Goal: Task Accomplishment & Management: Manage account settings

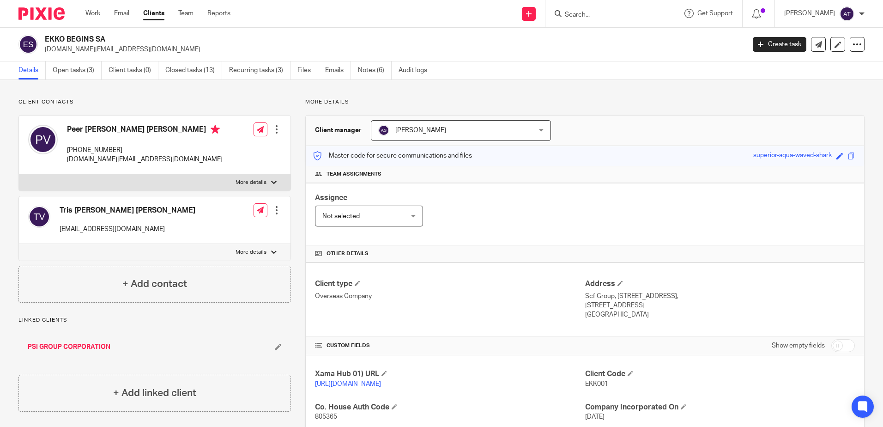
click at [611, 15] on input "Search" at bounding box center [605, 15] width 83 height 8
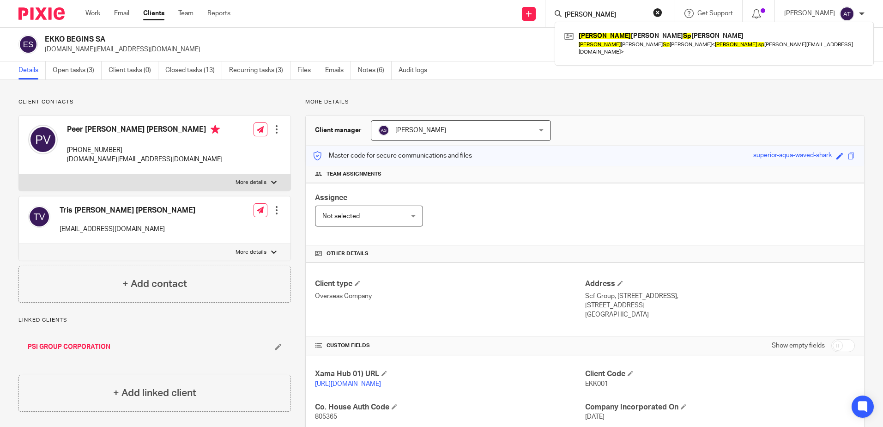
drag, startPoint x: 610, startPoint y: 16, endPoint x: 565, endPoint y: 20, distance: 45.0
click at [565, 20] on div "simon sp Simon John Alexander Sp acey Simon John Alexander Sp acey < simon.sp a…" at bounding box center [609, 13] width 129 height 27
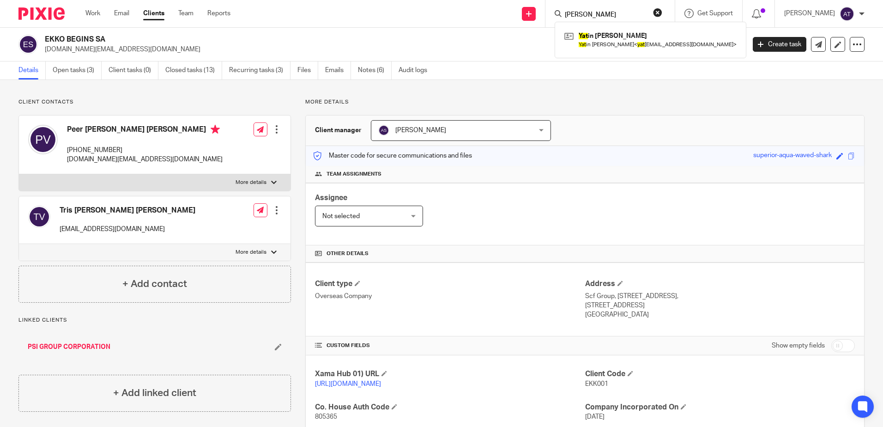
type input "yatin"
click button "submit" at bounding box center [0, 0] width 0 height 0
click at [710, 115] on div "Client manager Alisha Shrestha Alisha Shrestha Aarshika Awale Aayush Niraula Aa…" at bounding box center [584, 341] width 559 height 453
click at [592, 14] on input "Search" at bounding box center [605, 15] width 83 height 8
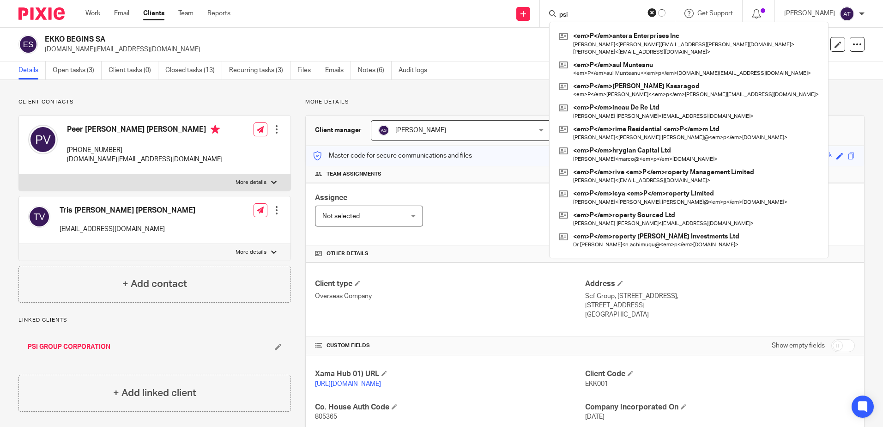
type input "psi"
click button "submit" at bounding box center [0, 0] width 0 height 0
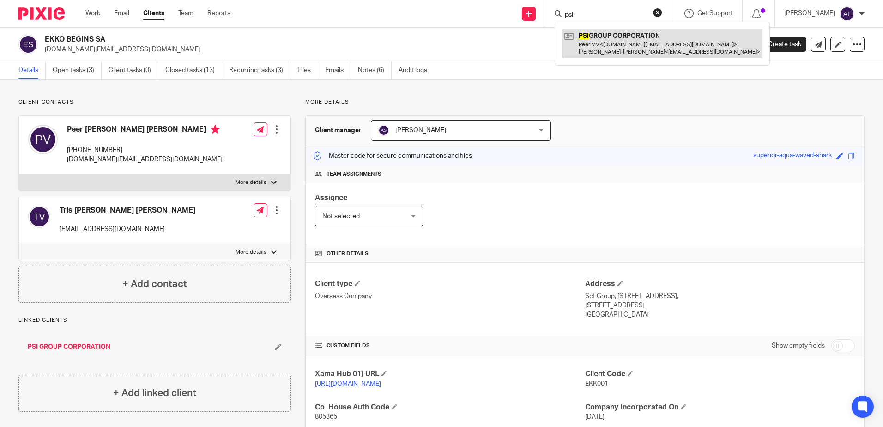
click at [596, 39] on link at bounding box center [662, 43] width 200 height 29
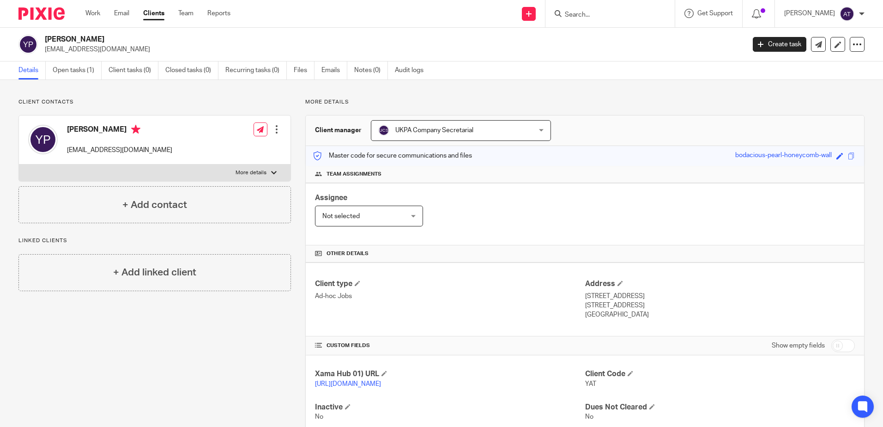
drag, startPoint x: 42, startPoint y: 38, endPoint x: 159, endPoint y: 39, distance: 116.8
click at [159, 39] on div "[PERSON_NAME] [EMAIL_ADDRESS][DOMAIN_NAME]" at bounding box center [378, 44] width 720 height 19
copy h2 "[PERSON_NAME]"
click at [387, 51] on p "[EMAIL_ADDRESS][DOMAIN_NAME]" at bounding box center [392, 49] width 694 height 9
click at [631, 54] on div "Yatin Navinchandra Patel yatin_patel@hotmail.co.uk Create task Update from Comp…" at bounding box center [441, 45] width 883 height 34
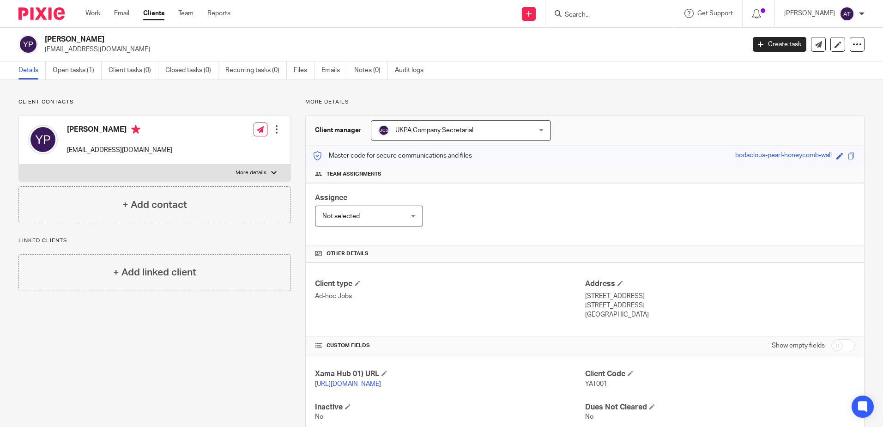
click at [50, 74] on ul "Details Open tasks (1) Client tasks (0) Closed tasks (0) Recurring tasks (0) Fi…" at bounding box center [227, 70] width 419 height 18
click at [67, 65] on link "Open tasks (1)" at bounding box center [77, 70] width 49 height 18
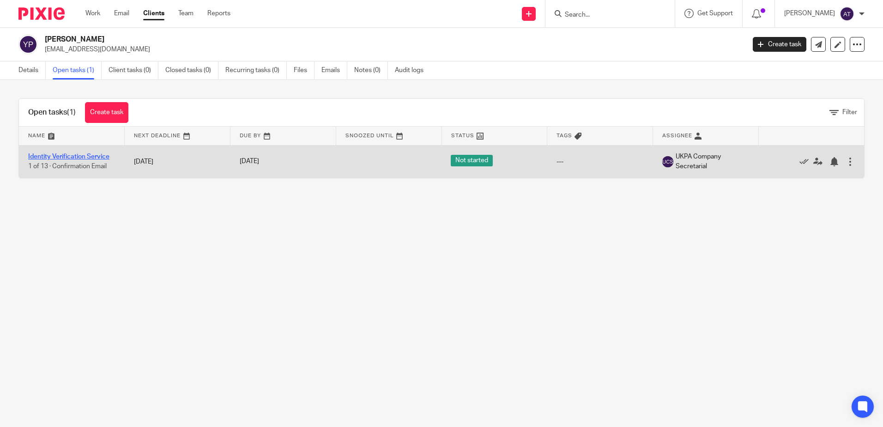
click at [88, 155] on link "Identity Verification Service" at bounding box center [68, 156] width 81 height 6
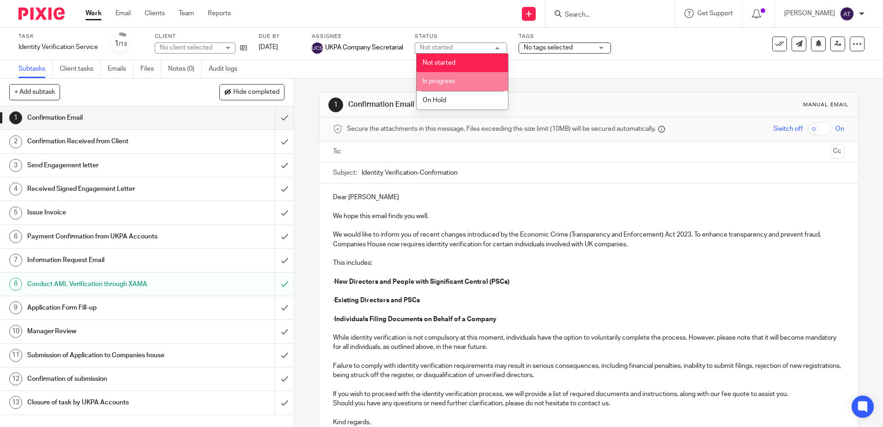
click at [463, 78] on li "In progress" at bounding box center [462, 81] width 91 height 19
click at [554, 50] on span "No tags selected" at bounding box center [548, 47] width 49 height 6
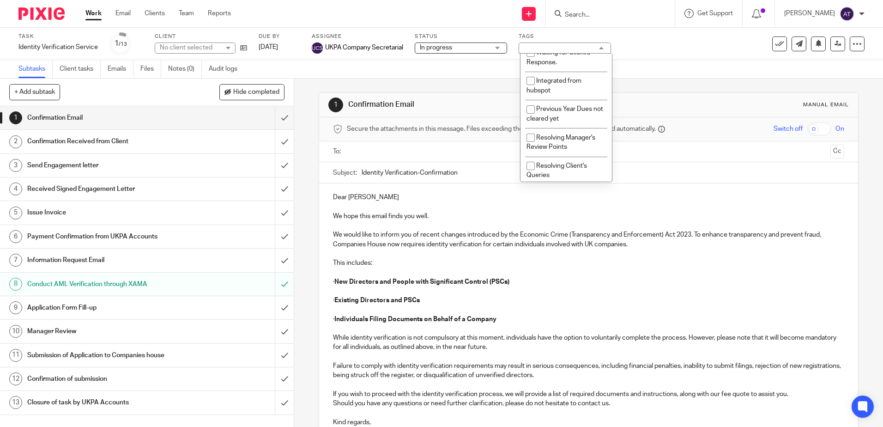
scroll to position [210, 0]
click at [419, 92] on div "1 Confirmation Email Manual email Secure the attachments in this message. Files…" at bounding box center [588, 298] width 539 height 438
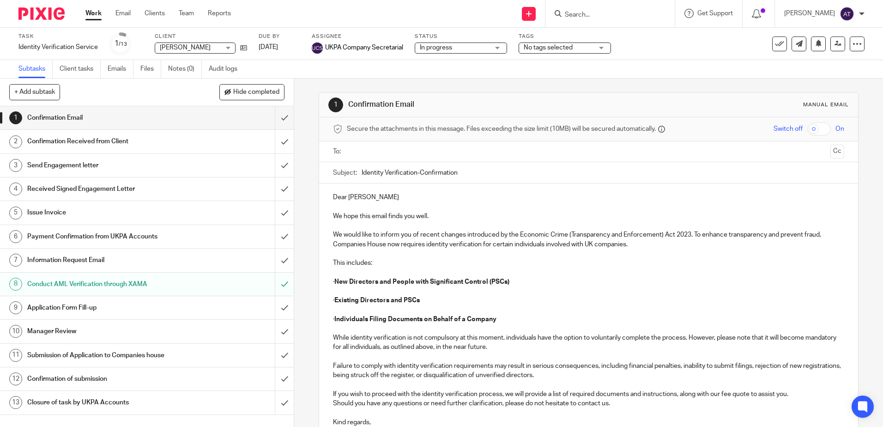
scroll to position [0, 0]
click at [278, 122] on input "submit" at bounding box center [147, 117] width 294 height 23
drag, startPoint x: 277, startPoint y: 137, endPoint x: 277, endPoint y: 145, distance: 8.8
click at [277, 137] on input "submit" at bounding box center [147, 141] width 294 height 23
click at [277, 163] on input "submit" at bounding box center [147, 165] width 294 height 23
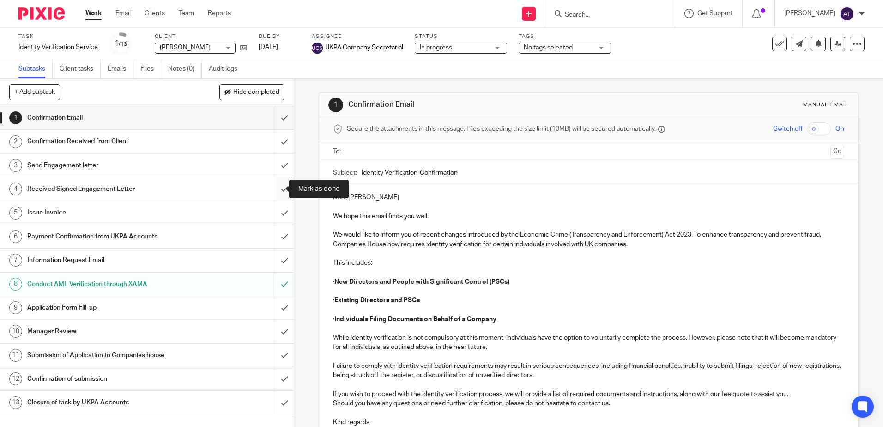
click at [276, 185] on input "submit" at bounding box center [147, 188] width 294 height 23
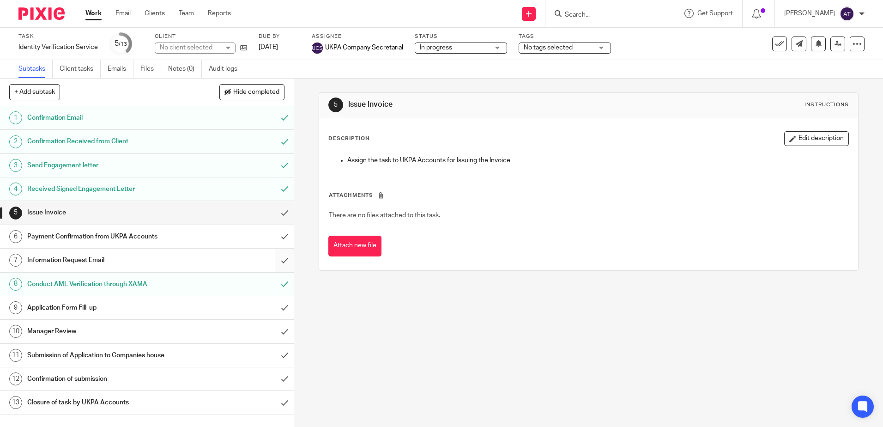
click at [277, 259] on input "submit" at bounding box center [147, 259] width 294 height 23
click at [276, 305] on input "submit" at bounding box center [147, 307] width 294 height 23
click at [277, 339] on input "submit" at bounding box center [147, 331] width 294 height 23
click at [277, 354] on input "submit" at bounding box center [147, 355] width 294 height 23
click at [274, 378] on input "submit" at bounding box center [147, 378] width 294 height 23
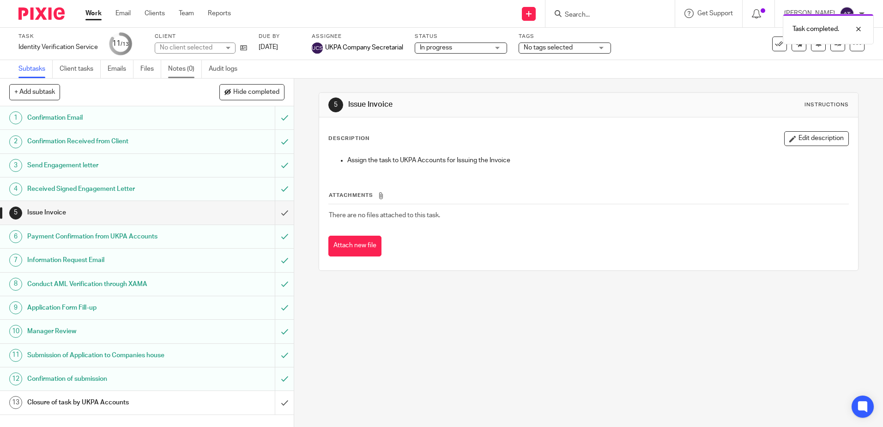
click at [195, 66] on link "Notes (0)" at bounding box center [185, 69] width 34 height 18
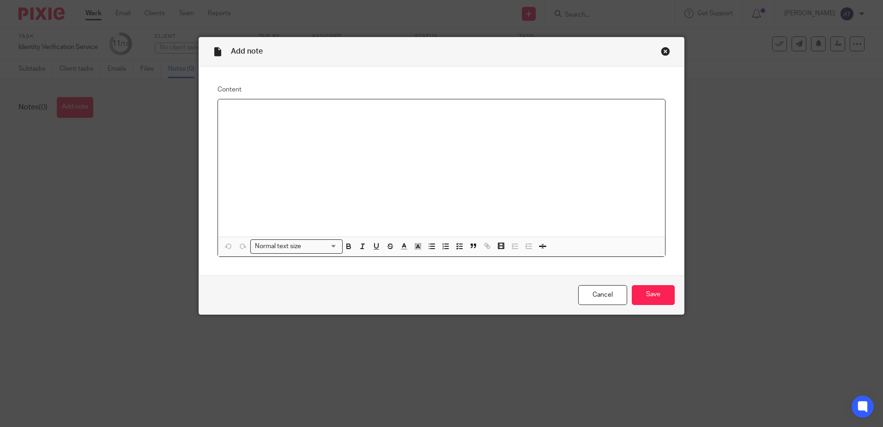
click at [308, 131] on div at bounding box center [441, 167] width 447 height 137
click at [644, 293] on input "Save" at bounding box center [653, 295] width 43 height 20
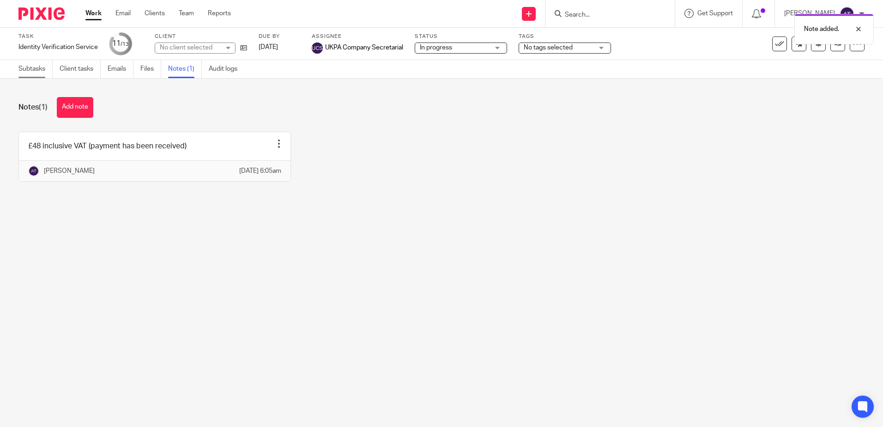
click at [38, 73] on link "Subtasks" at bounding box center [35, 69] width 34 height 18
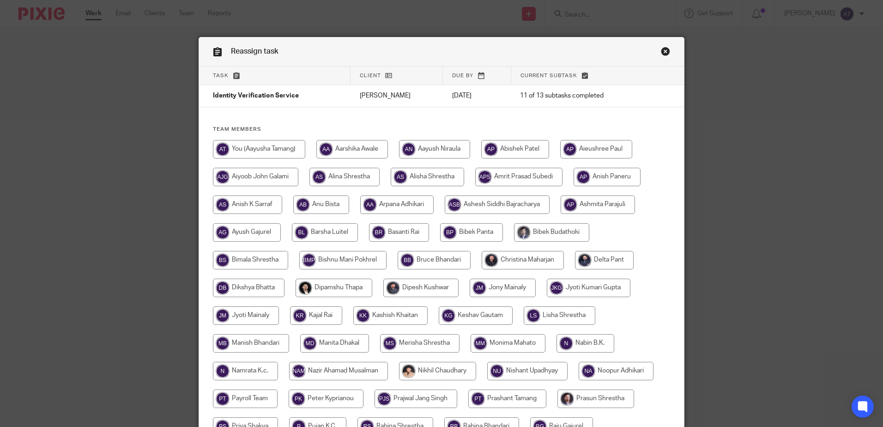
scroll to position [260, 0]
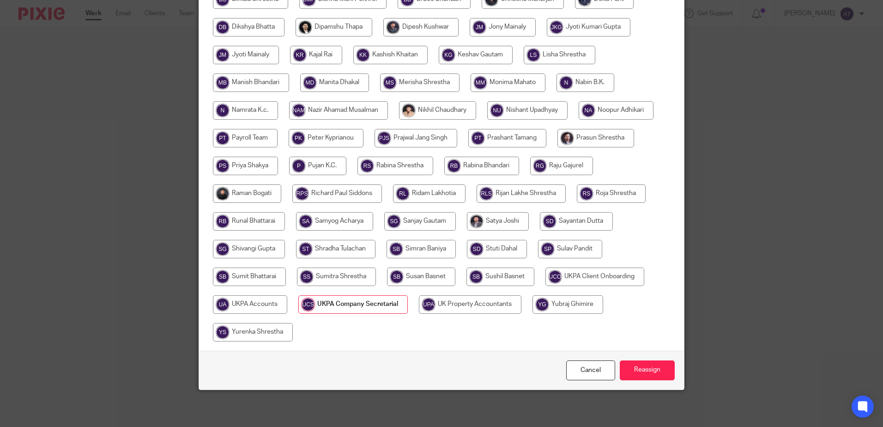
click at [226, 306] on input "radio" at bounding box center [250, 304] width 74 height 18
radio input "true"
click at [636, 364] on input "Reassign" at bounding box center [647, 370] width 55 height 20
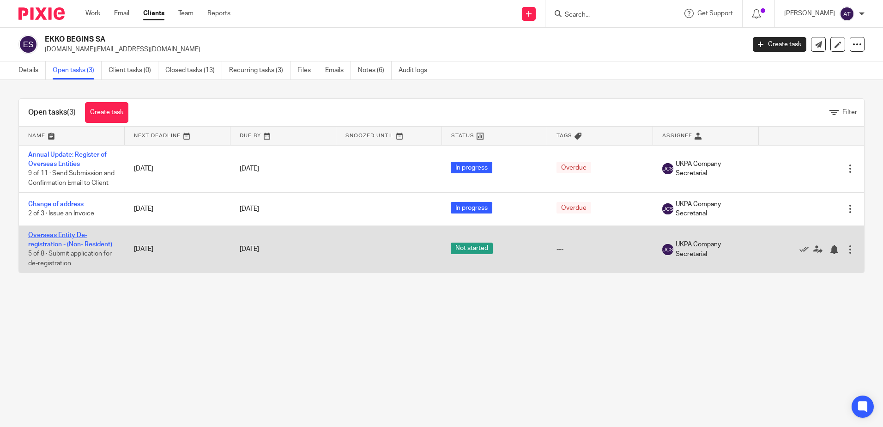
click at [57, 248] on link "Overseas Entity De-registration - (Non- Resident)" at bounding box center [70, 240] width 84 height 16
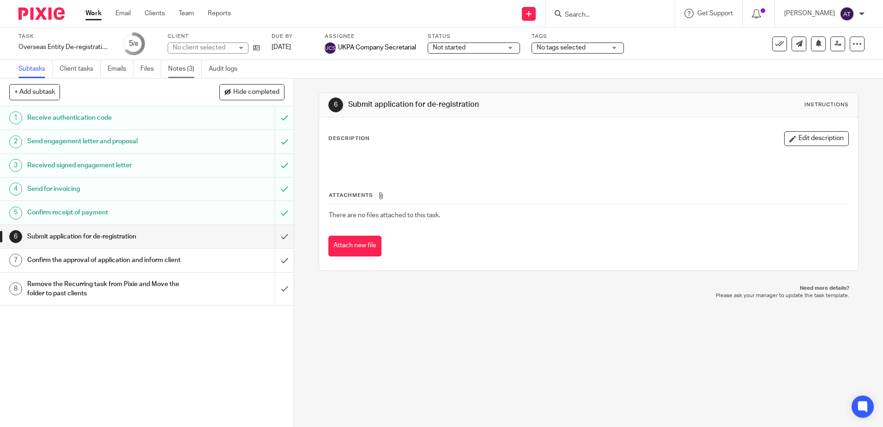
click at [189, 71] on link "Notes (3)" at bounding box center [185, 69] width 34 height 18
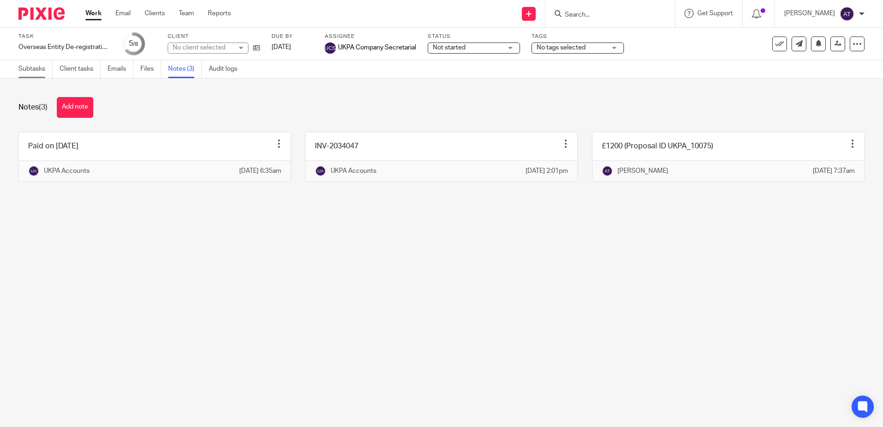
click at [39, 71] on link "Subtasks" at bounding box center [35, 69] width 34 height 18
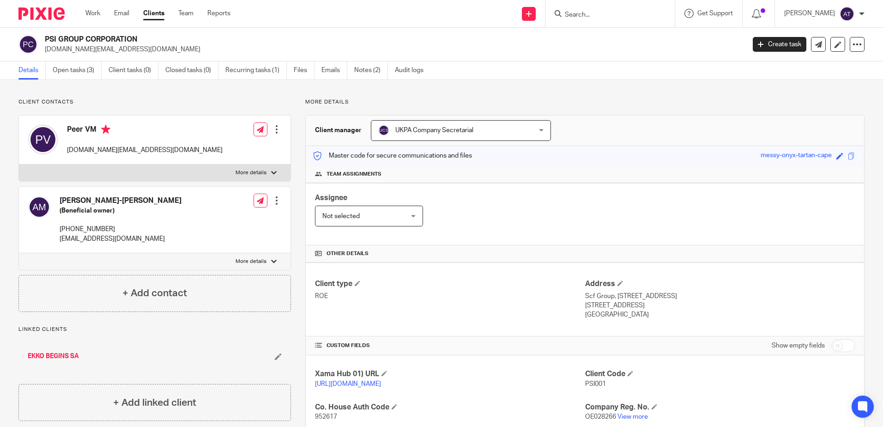
click at [508, 206] on div "Assignee Not selected Not selected Not selected Aarshika Awale Aayush Niraula A…" at bounding box center [585, 214] width 558 height 62
click at [169, 97] on div "Client contacts Almut Valentine-Vonna Michell (Beneficial owner) +81345301029 a…" at bounding box center [441, 300] width 883 height 441
drag, startPoint x: 42, startPoint y: 39, endPoint x: 154, endPoint y: 37, distance: 111.8
click at [154, 37] on div "PSI GROUP CORPORATION evm.estate@gmail.com" at bounding box center [378, 44] width 720 height 19
click at [484, 86] on div "Client contacts Almut Valentine-Vonna Michell (Beneficial owner) +81345301029 a…" at bounding box center [441, 300] width 883 height 441
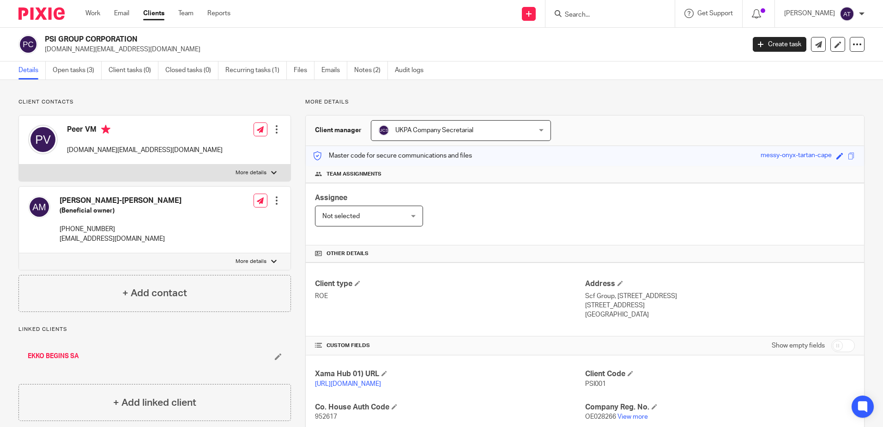
drag, startPoint x: 45, startPoint y: 36, endPoint x: 143, endPoint y: 37, distance: 98.4
click at [143, 37] on h2 "PSI GROUP CORPORATION" at bounding box center [322, 40] width 555 height 10
click at [206, 105] on p "Client contacts" at bounding box center [154, 101] width 272 height 7
click at [512, 351] on div "CUSTOM FIELDS Show empty fields" at bounding box center [585, 345] width 540 height 18
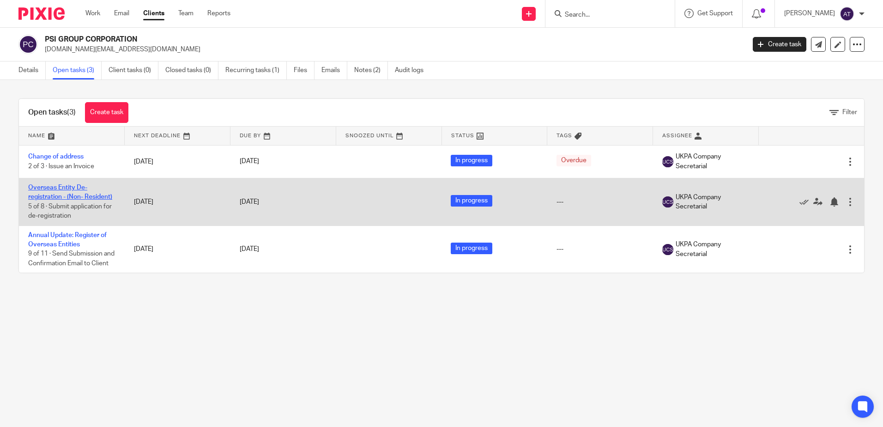
click at [58, 186] on link "Overseas Entity De-registration - (Non- Resident)" at bounding box center [70, 192] width 84 height 16
